Goal: Check status: Check status

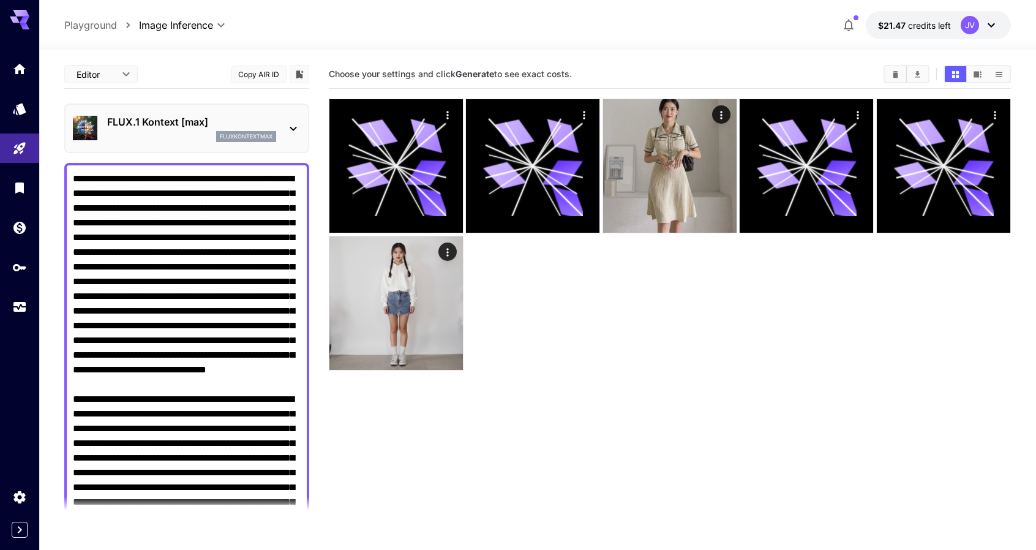
click at [631, 356] on div at bounding box center [670, 235] width 683 height 272
click at [566, 350] on div at bounding box center [670, 235] width 683 height 272
